Goal: Transaction & Acquisition: Purchase product/service

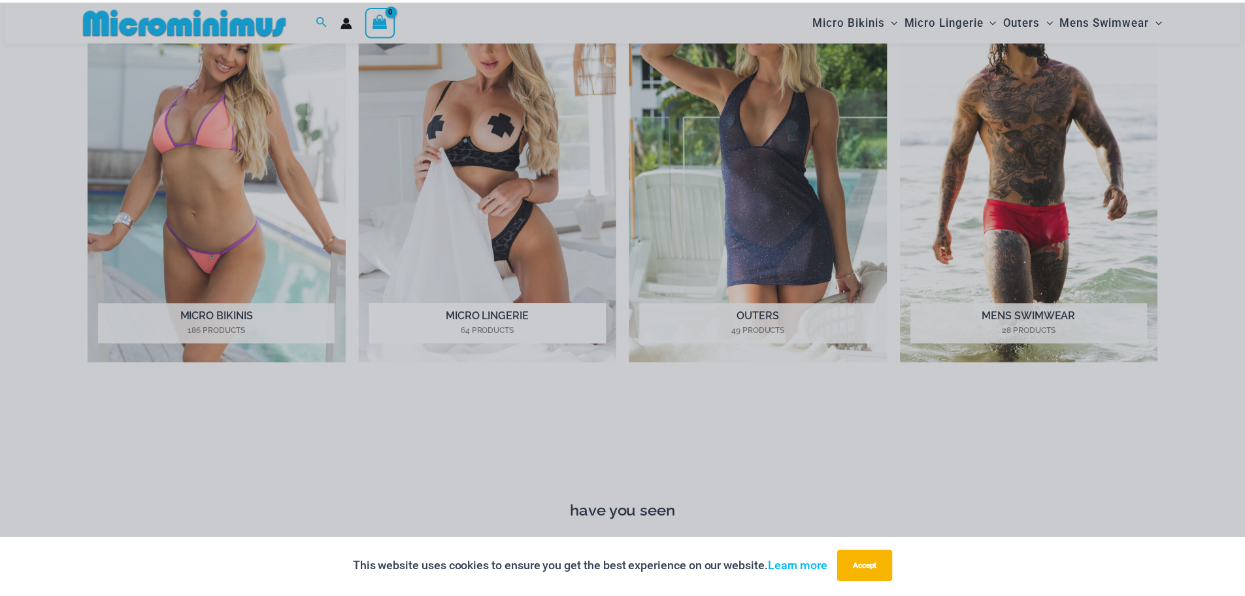
scroll to position [1299, 0]
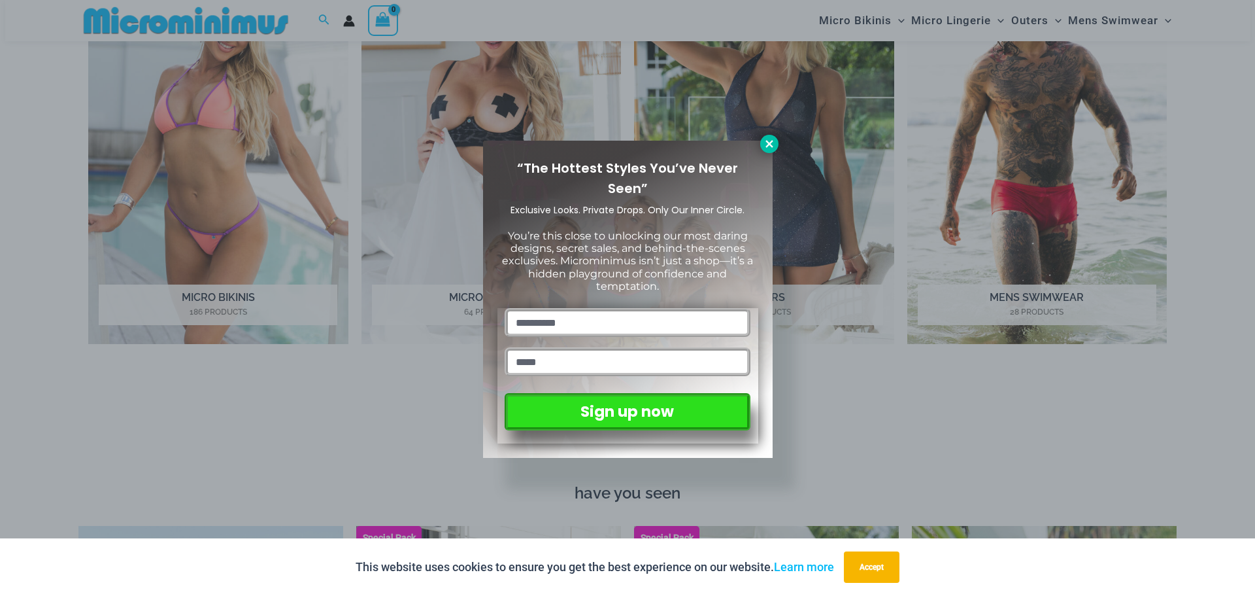
click at [768, 147] on icon at bounding box center [770, 144] width 12 height 12
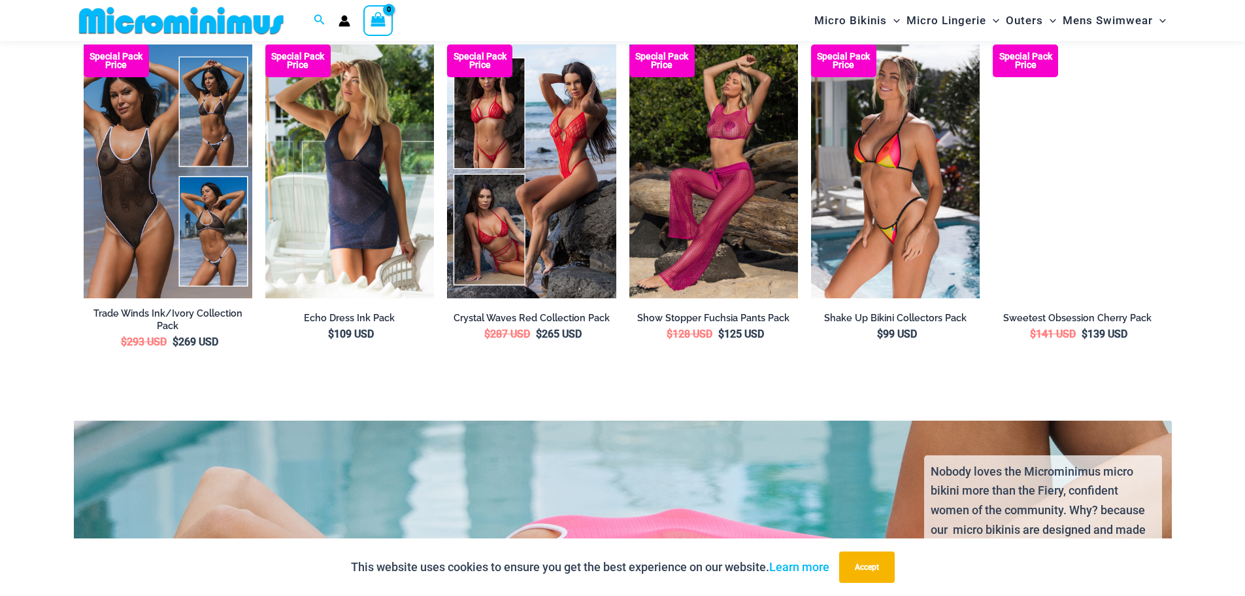
scroll to position [2606, 0]
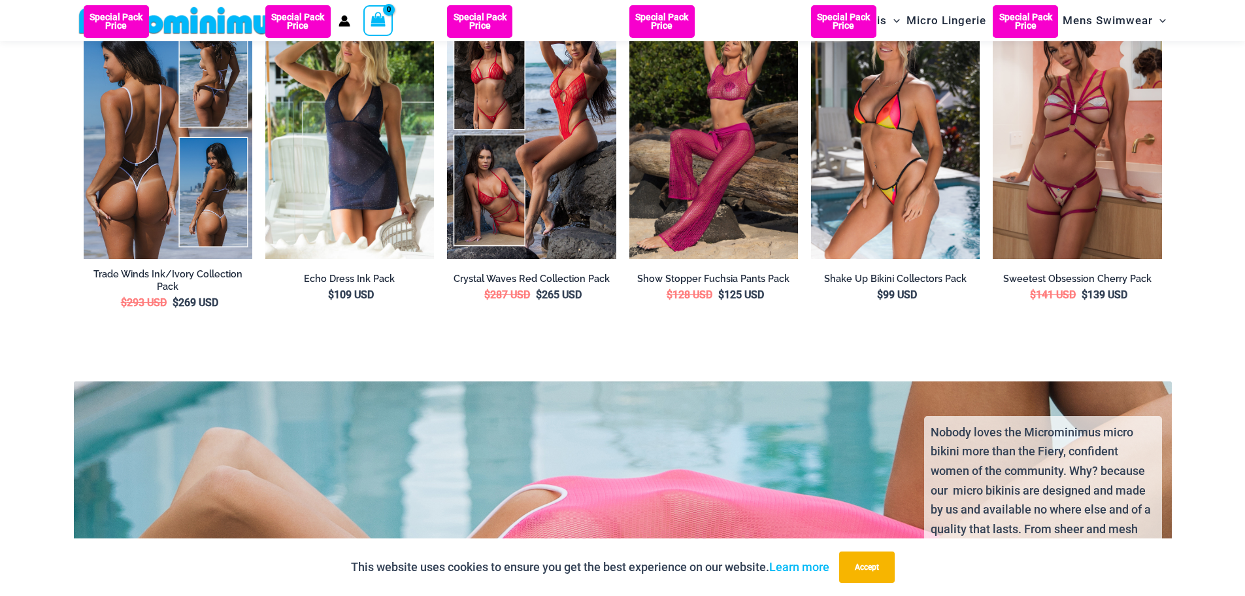
click at [116, 137] on img at bounding box center [168, 131] width 169 height 253
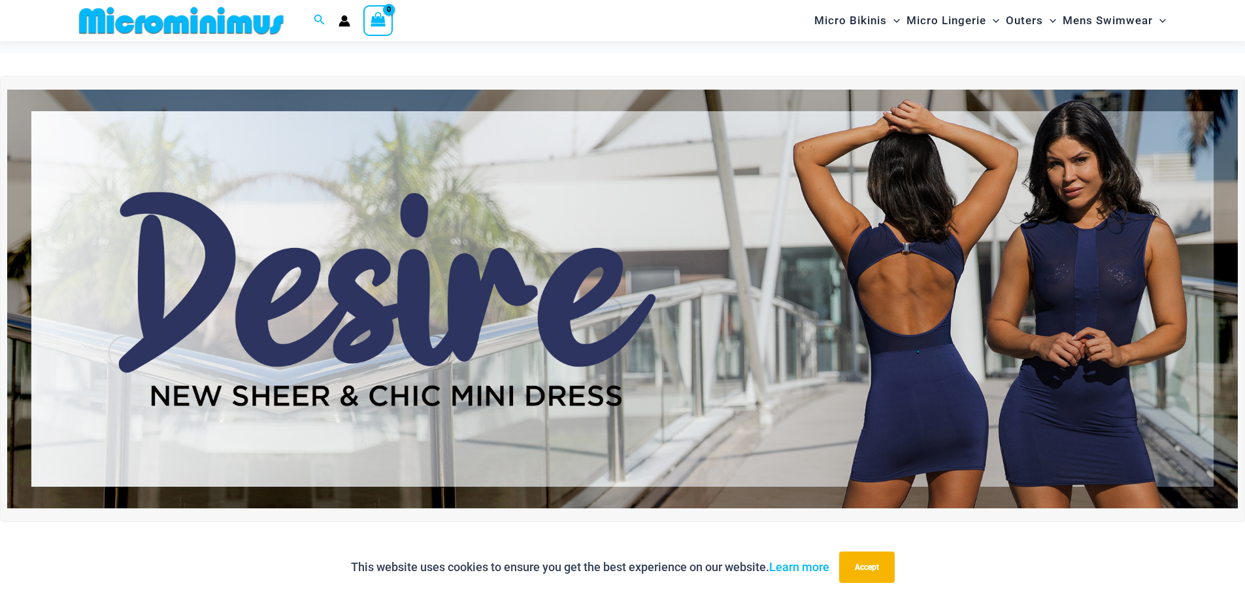
scroll to position [0, 0]
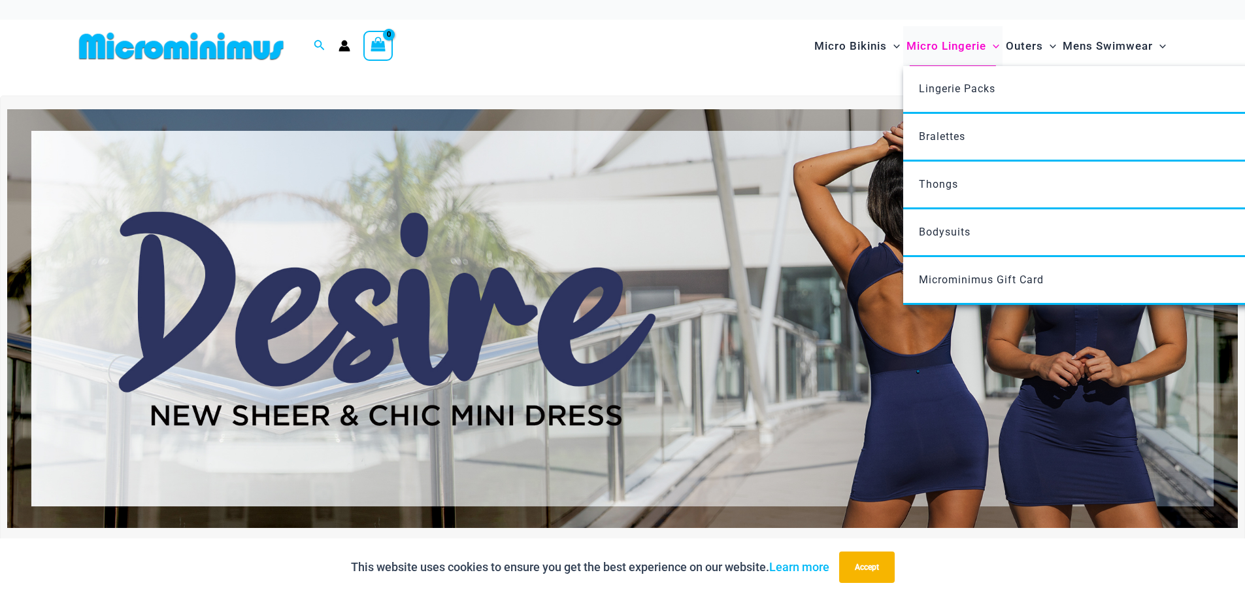
click at [952, 44] on span "Micro Lingerie" at bounding box center [947, 45] width 80 height 33
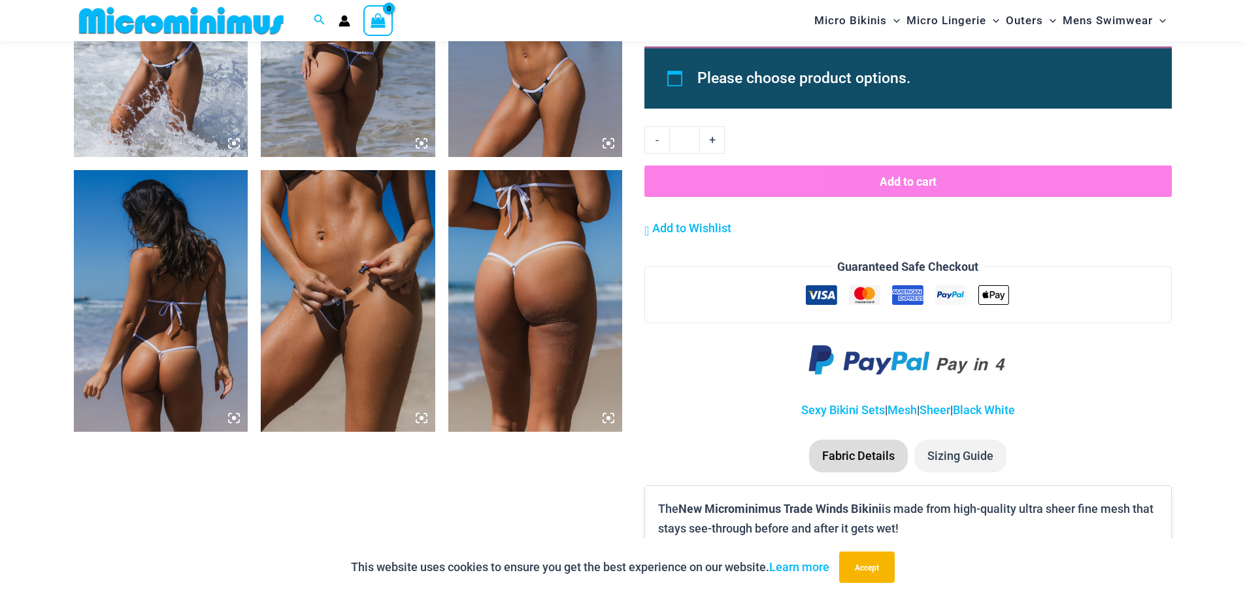
scroll to position [1995, 0]
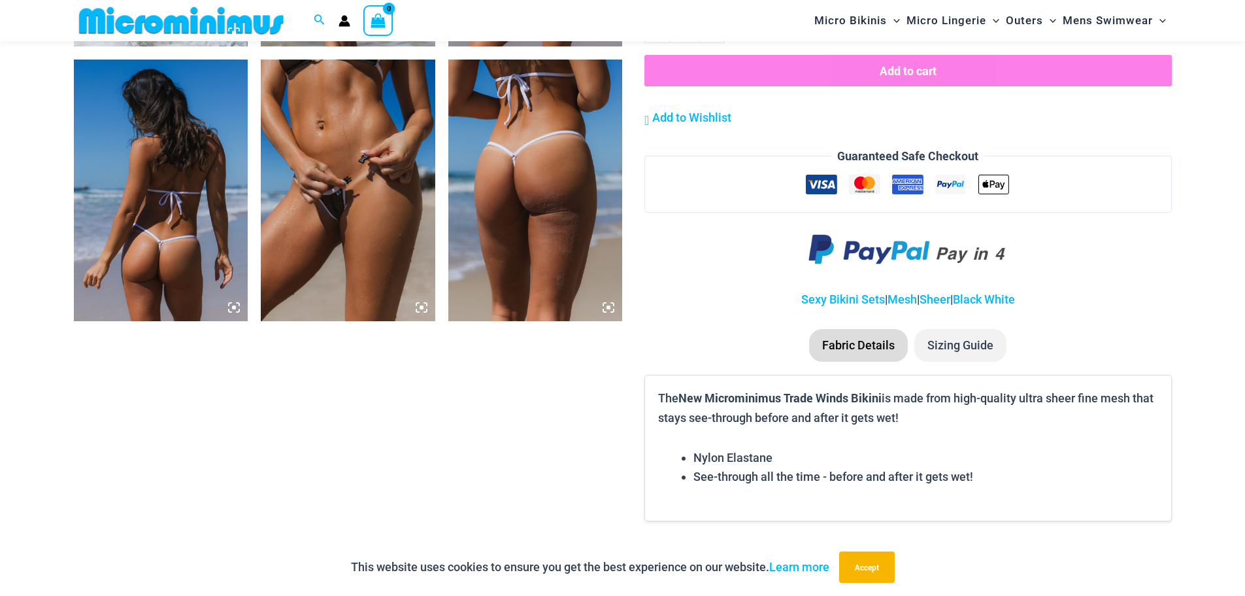
click at [355, 227] on img at bounding box center [348, 189] width 175 height 261
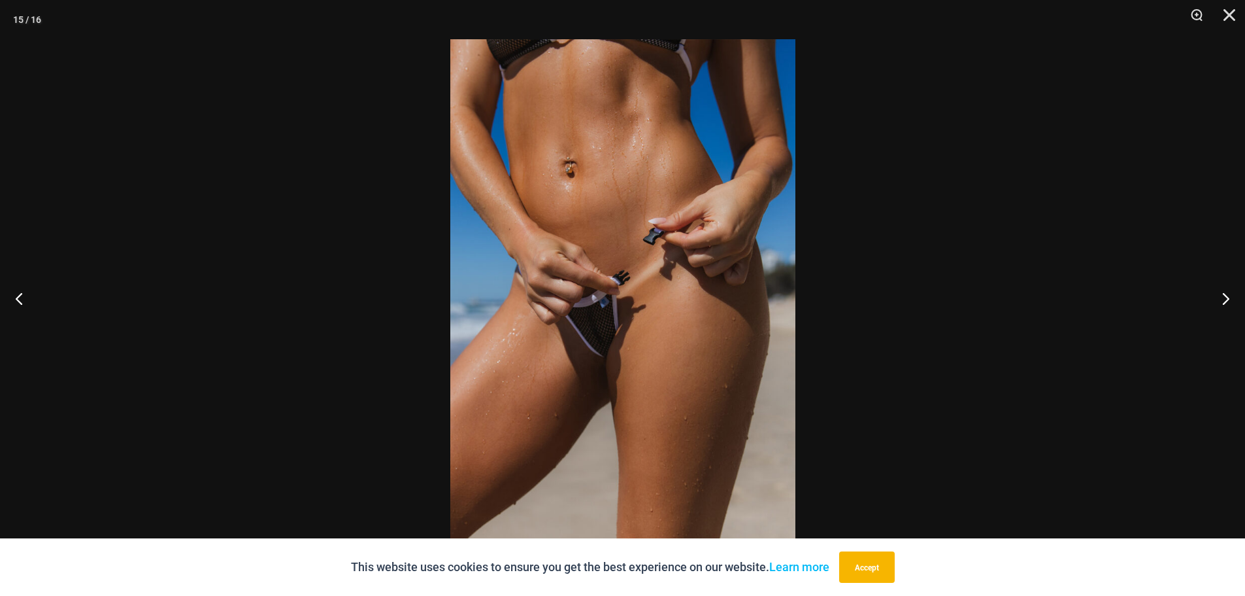
click at [594, 348] on img at bounding box center [622, 297] width 345 height 517
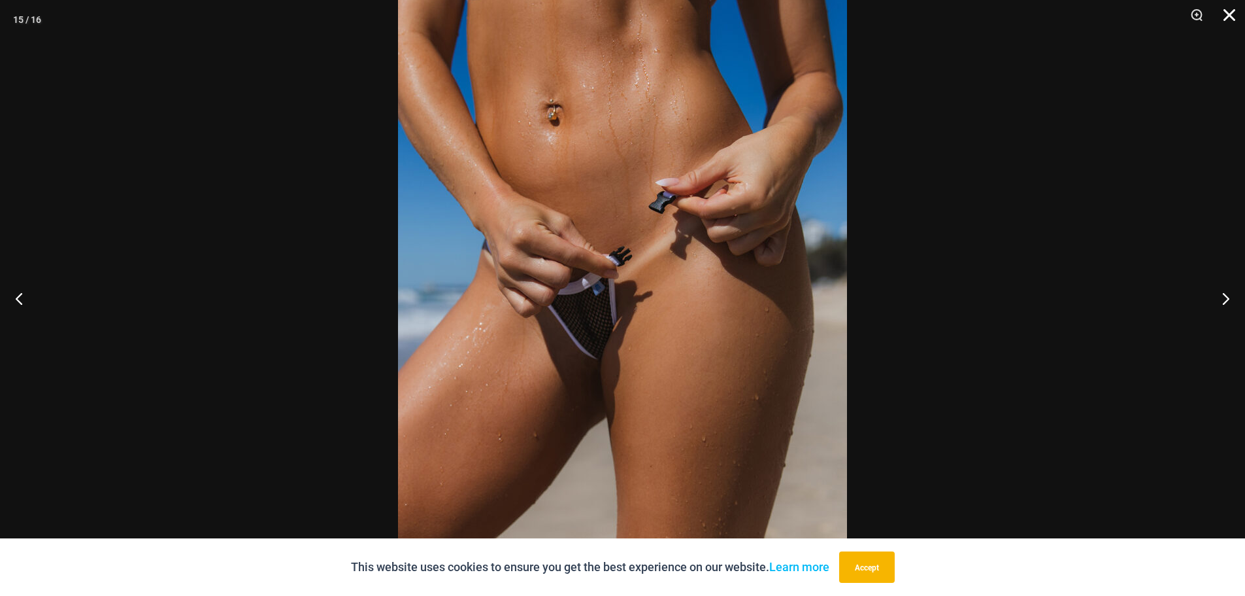
click at [1223, 12] on button "Close" at bounding box center [1225, 19] width 33 height 39
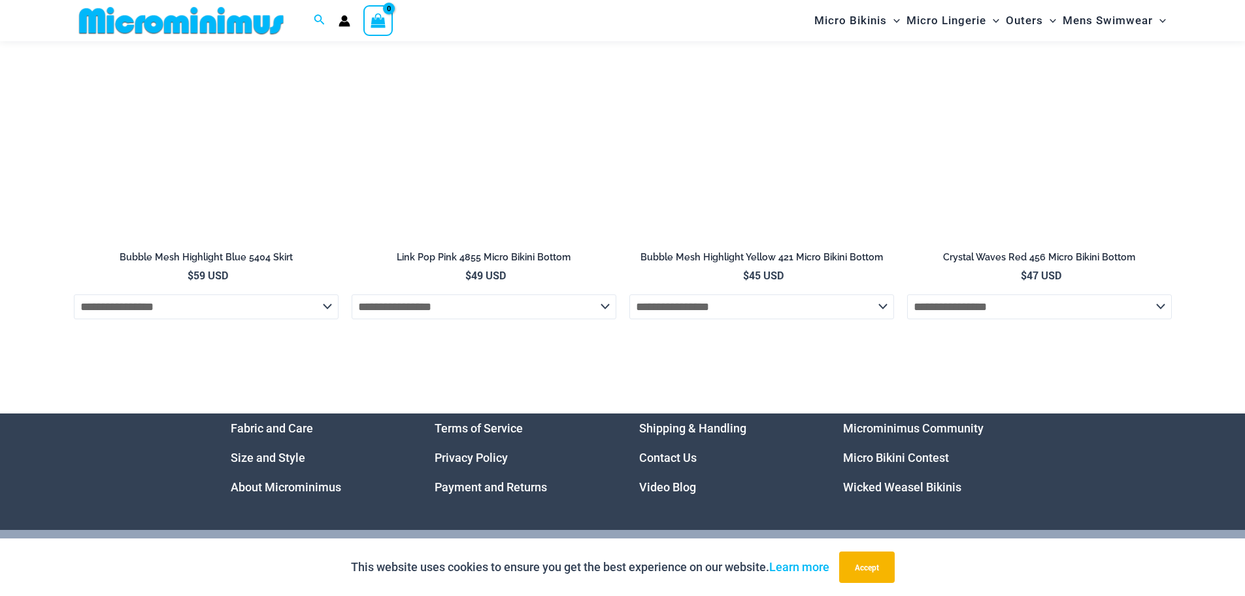
scroll to position [5489, 0]
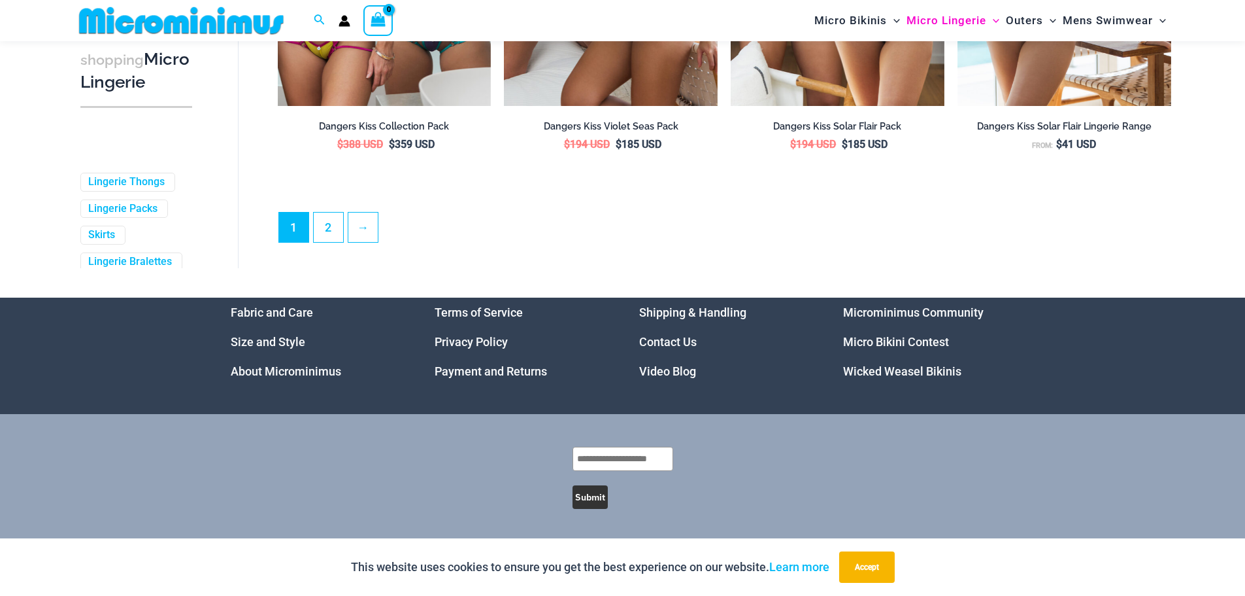
scroll to position [3572, 0]
click at [329, 225] on link "2" at bounding box center [328, 226] width 29 height 31
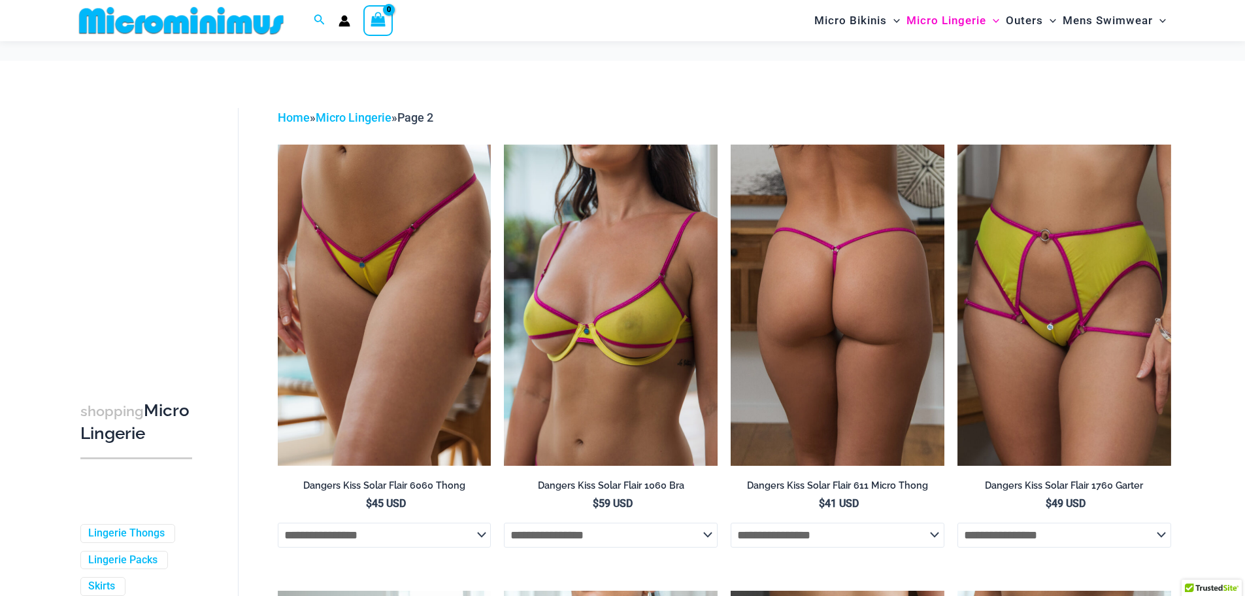
scroll to position [87, 0]
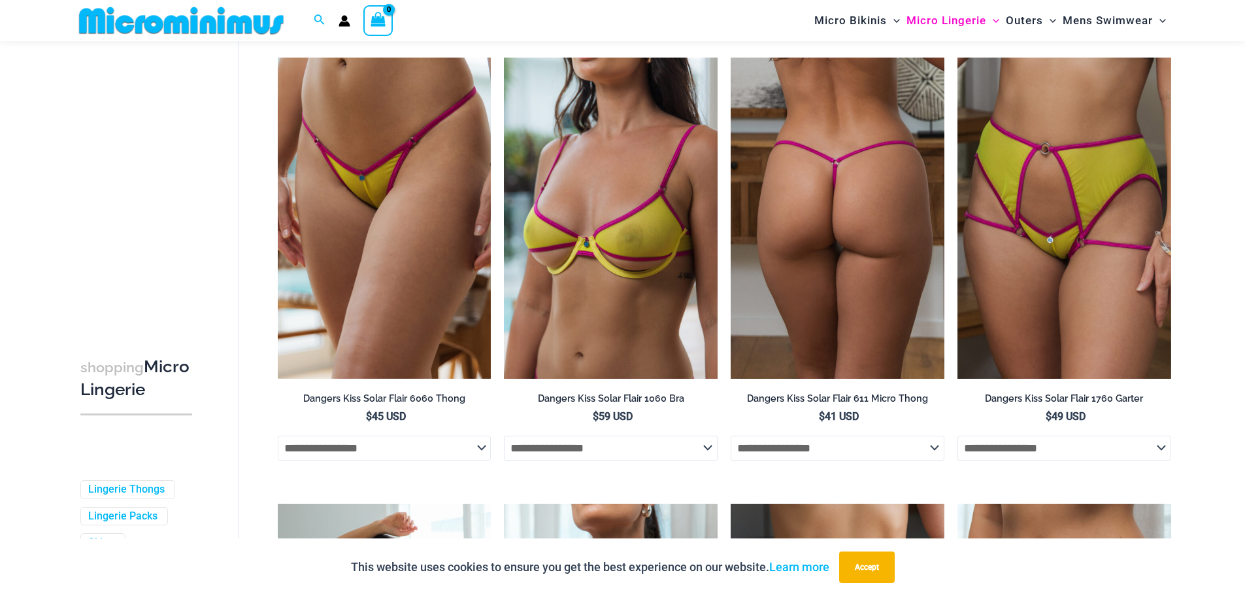
click at [832, 250] on img at bounding box center [838, 218] width 214 height 320
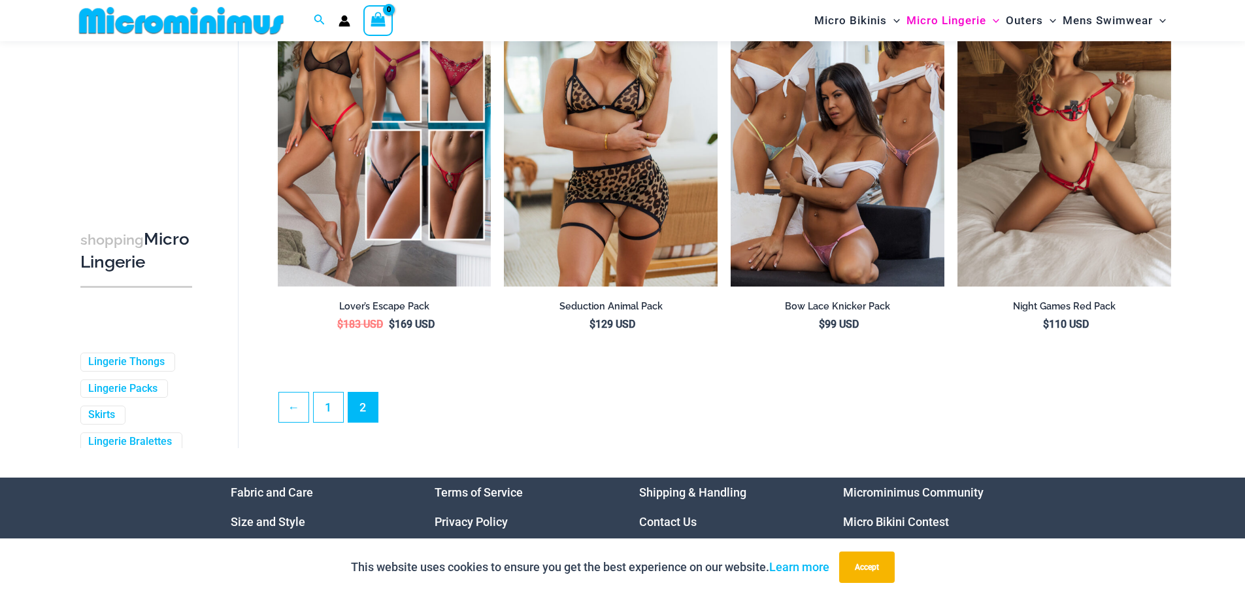
scroll to position [3501, 0]
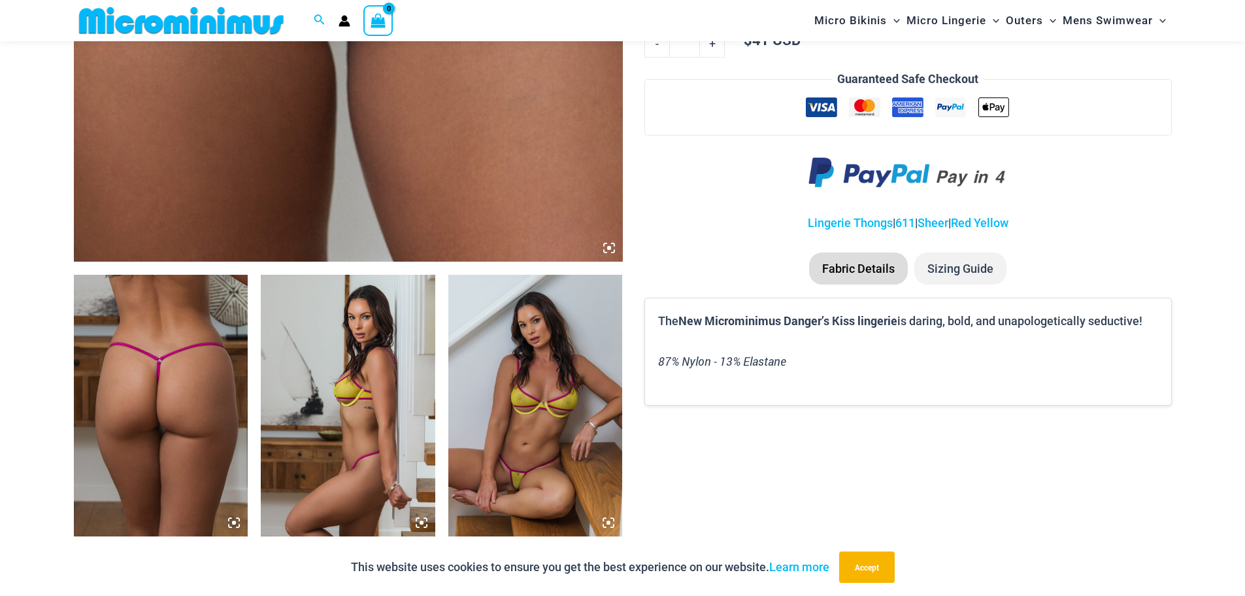
scroll to position [871, 0]
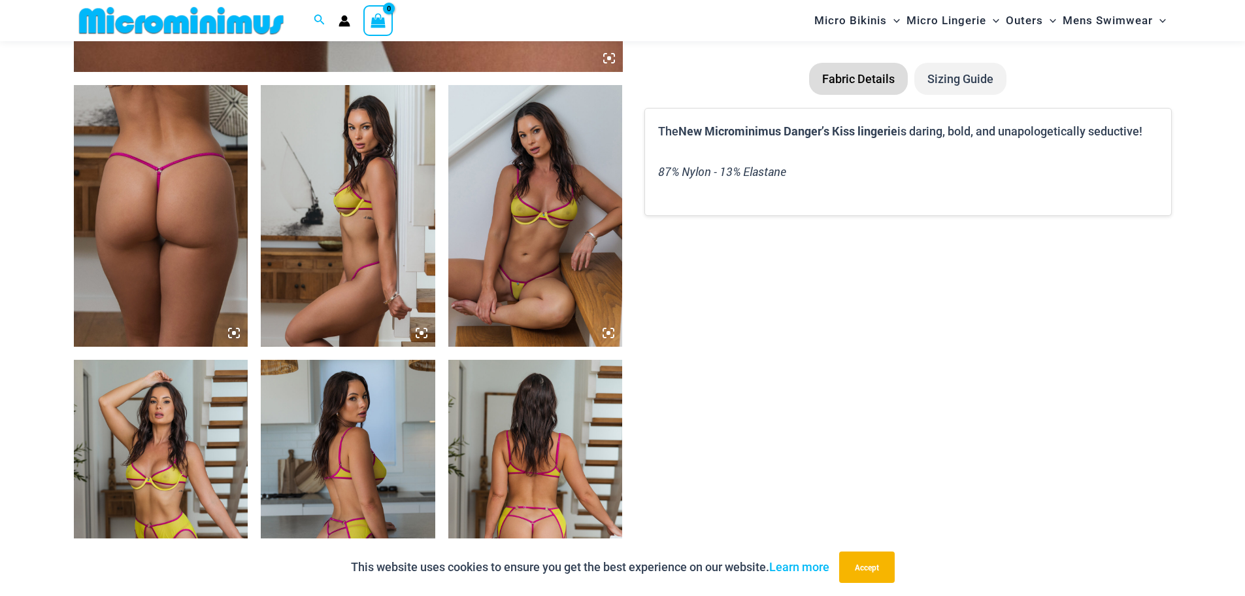
click at [534, 284] on img at bounding box center [535, 215] width 175 height 261
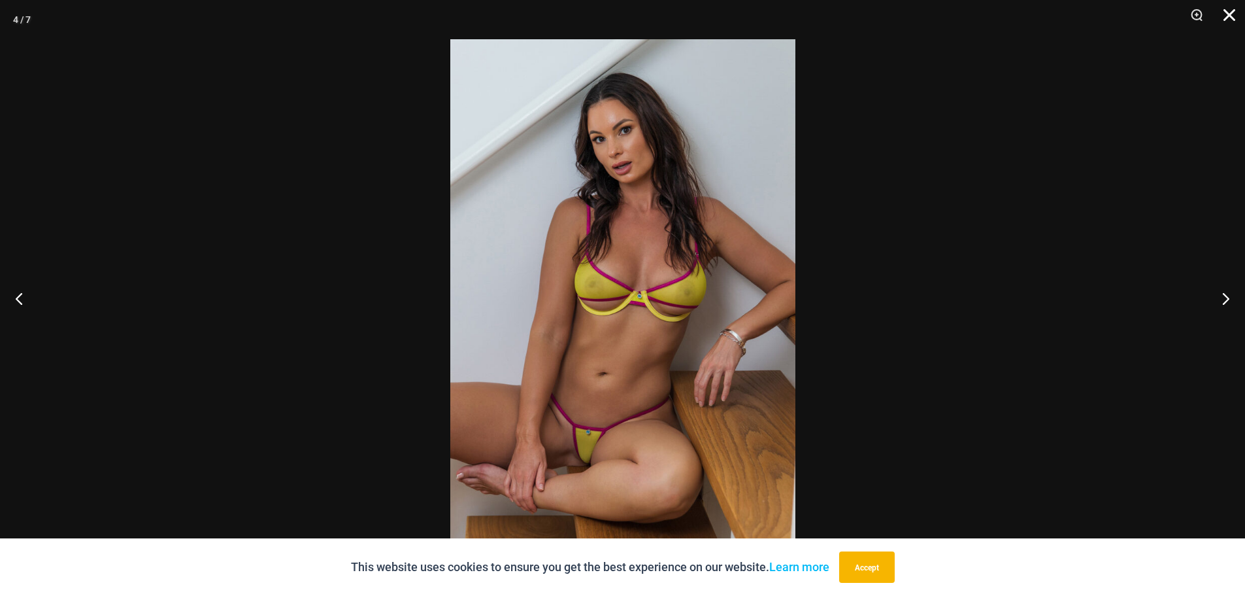
click at [1226, 12] on button "Close" at bounding box center [1225, 19] width 33 height 39
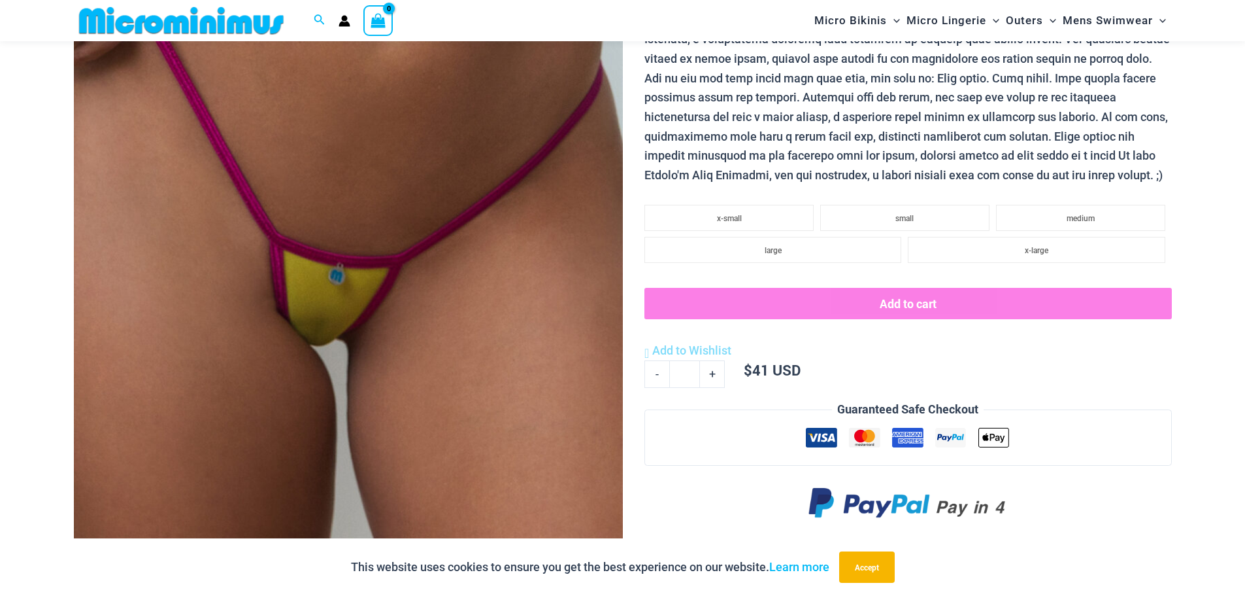
scroll to position [261, 0]
